Goal: Task Accomplishment & Management: Manage account settings

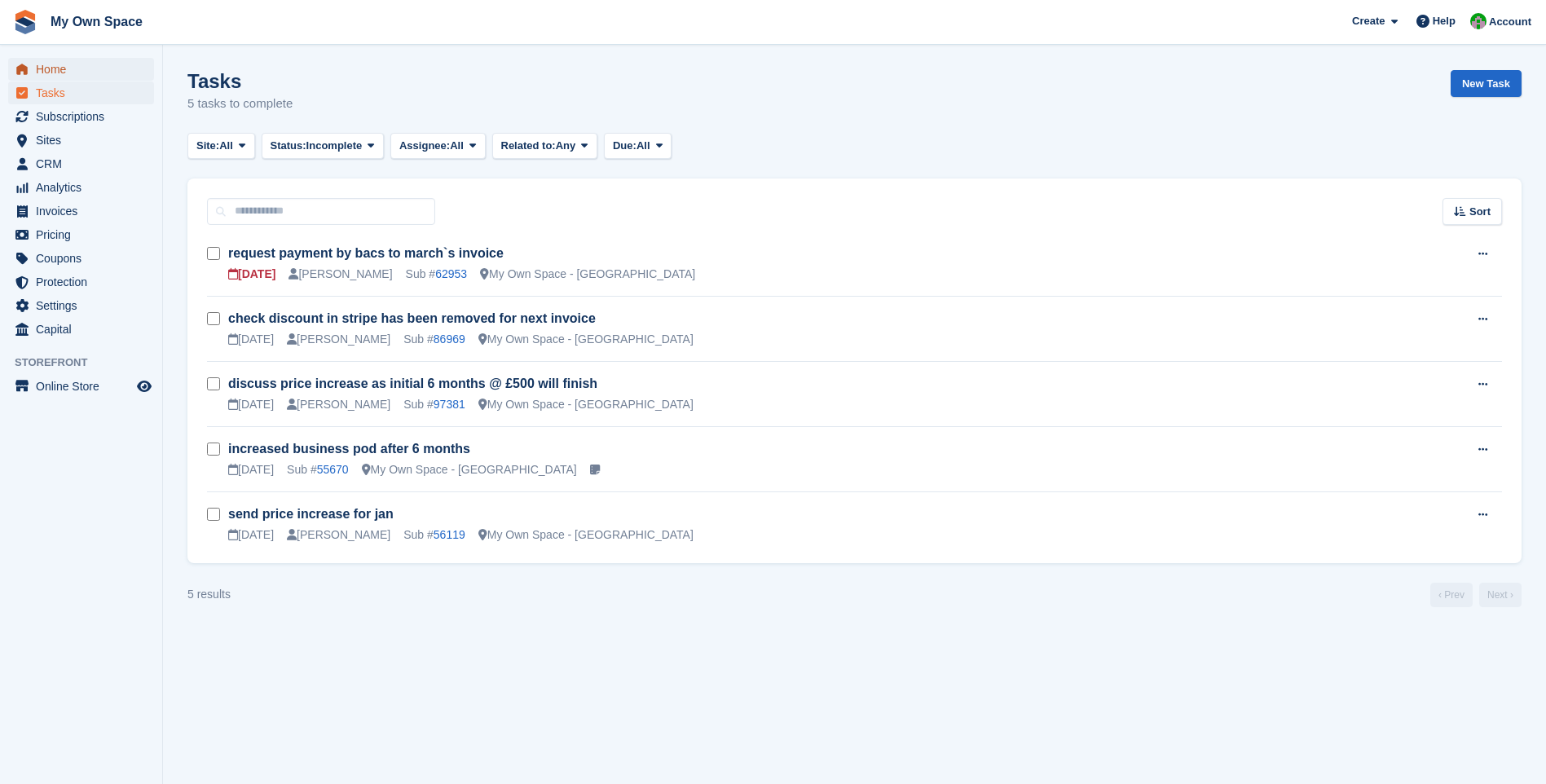
click at [62, 76] on span "Home" at bounding box center [85, 69] width 98 height 23
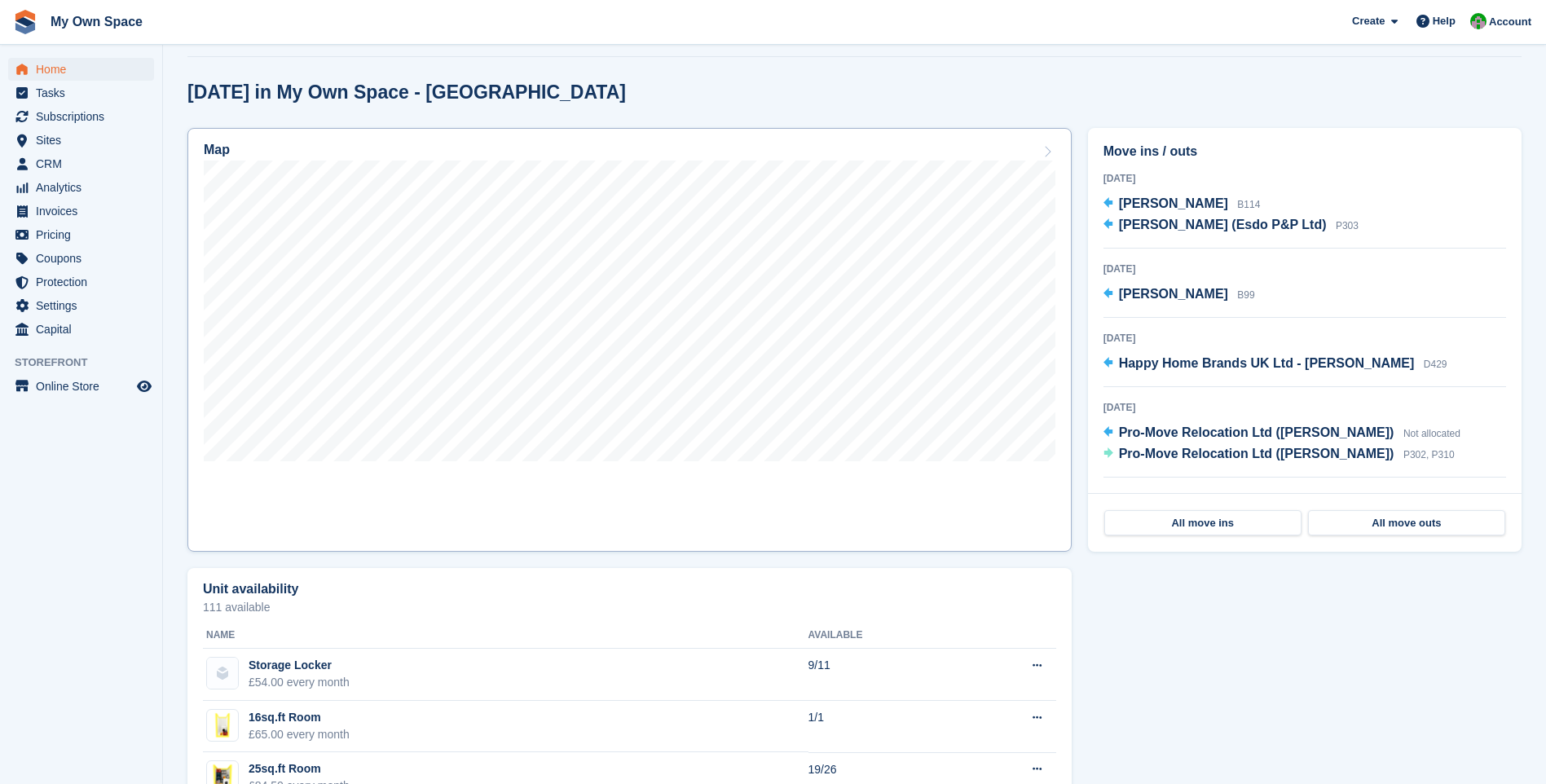
scroll to position [408, 0]
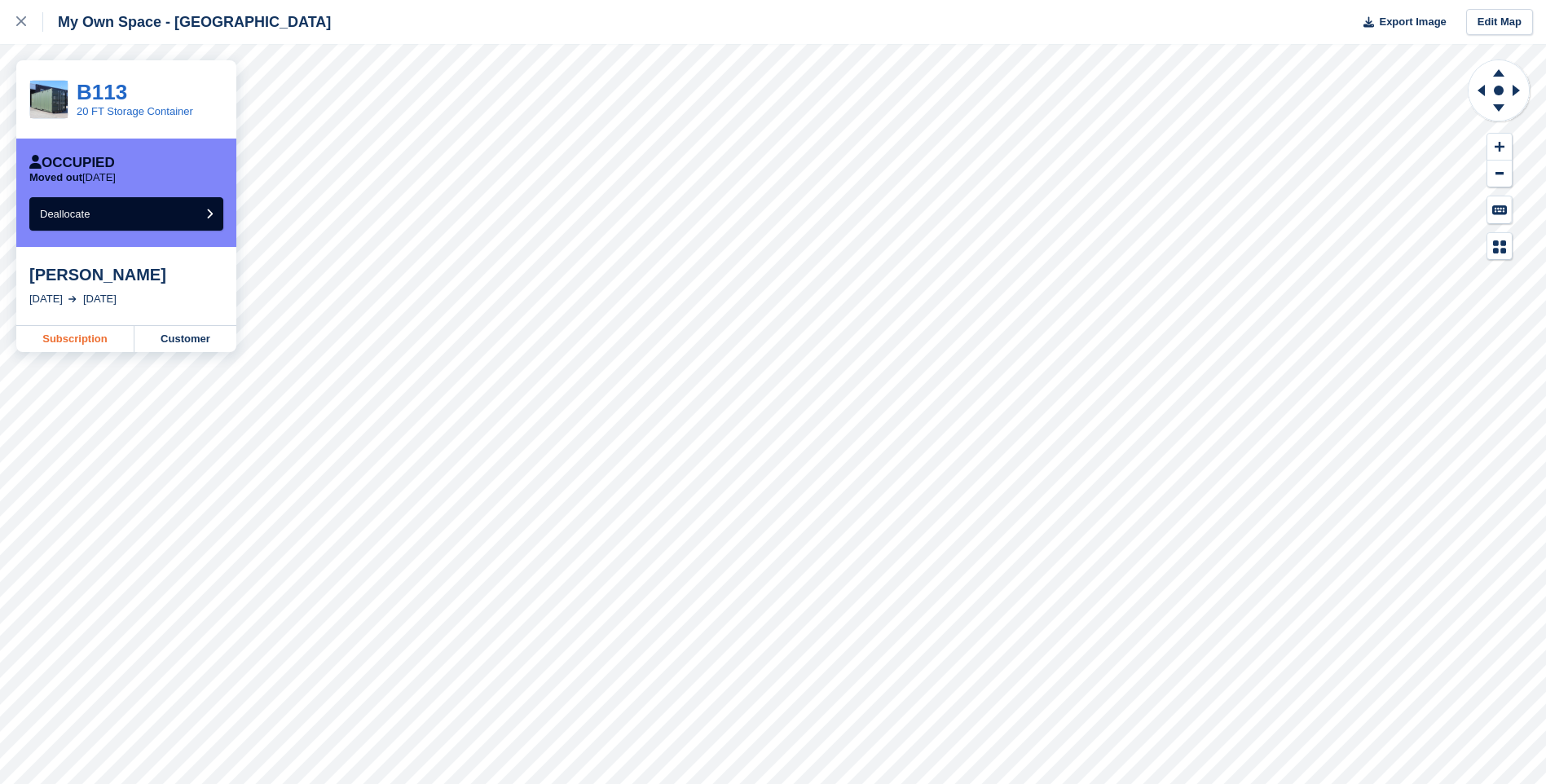
click at [91, 345] on link "Subscription" at bounding box center [75, 339] width 119 height 26
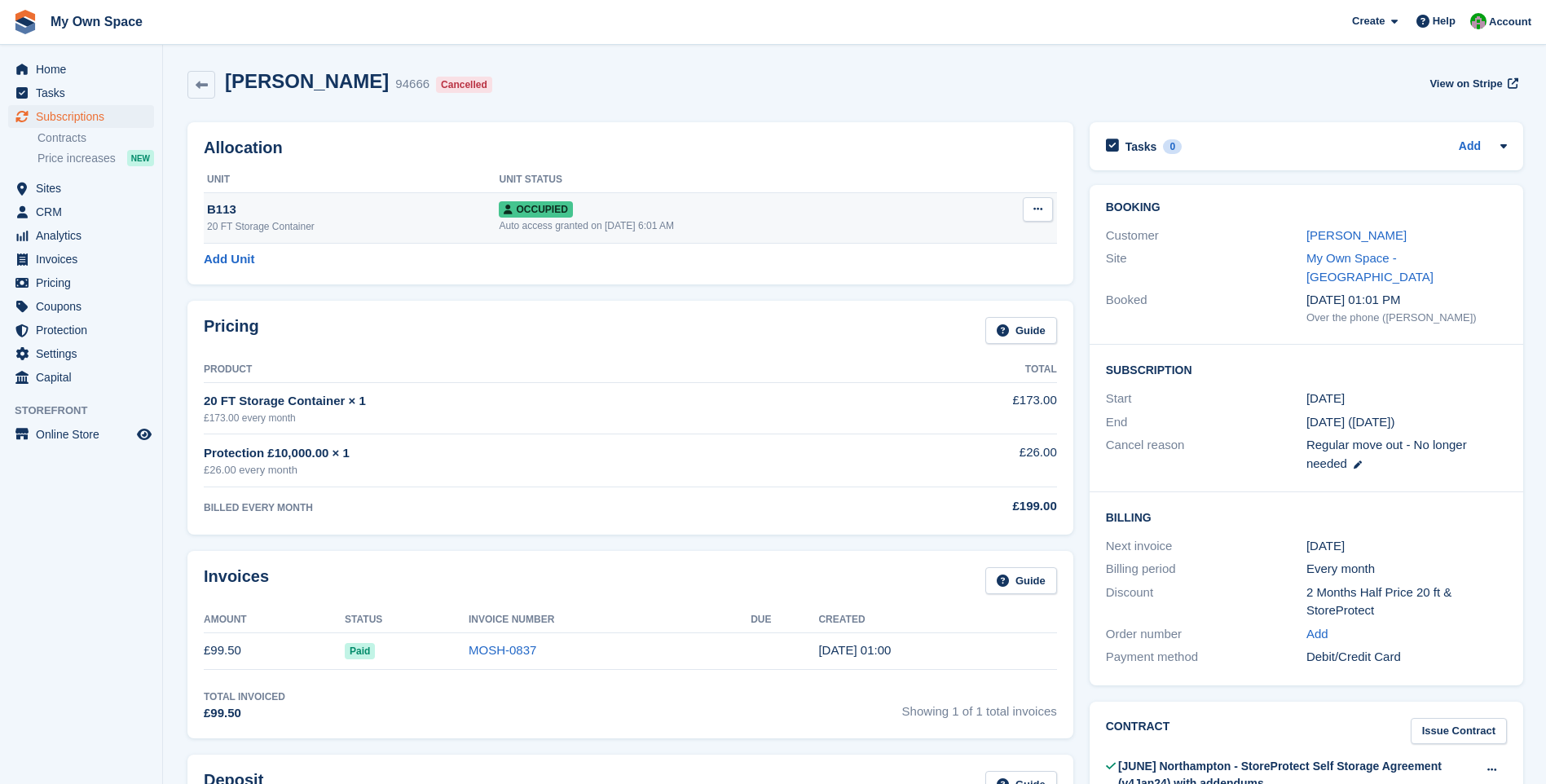
click at [1022, 209] on button at bounding box center [1037, 209] width 30 height 24
click at [918, 298] on p "Deallocate" at bounding box center [974, 298] width 142 height 22
